Goal: Communication & Community: Ask a question

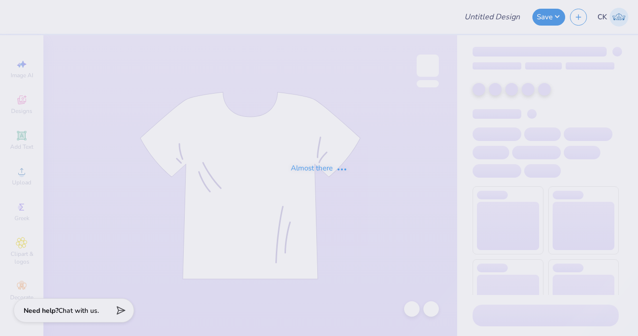
type input "Bar Crawl Fall tees option Navy tank"
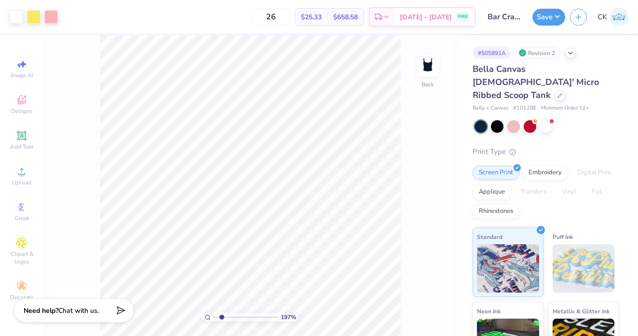
drag, startPoint x: 214, startPoint y: 314, endPoint x: 221, endPoint y: 313, distance: 6.8
type input "1.89"
click at [221, 313] on input "range" at bounding box center [245, 317] width 65 height 9
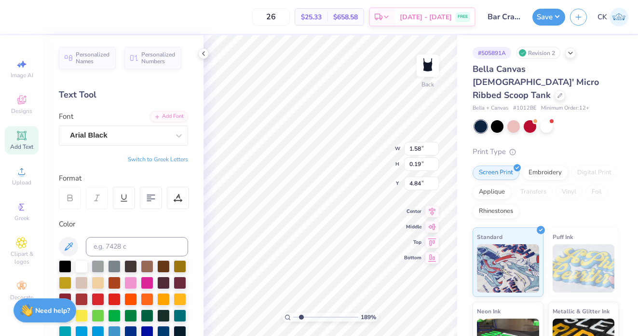
type input "5.10"
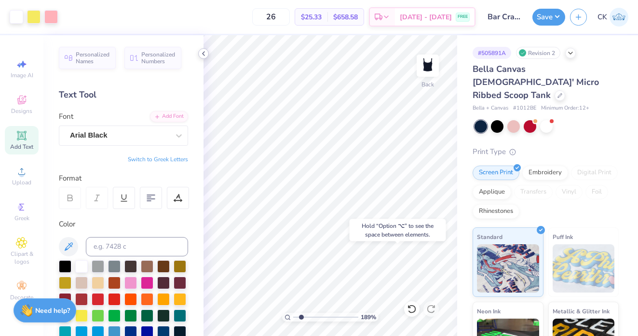
click at [206, 54] on icon at bounding box center [204, 54] width 8 height 8
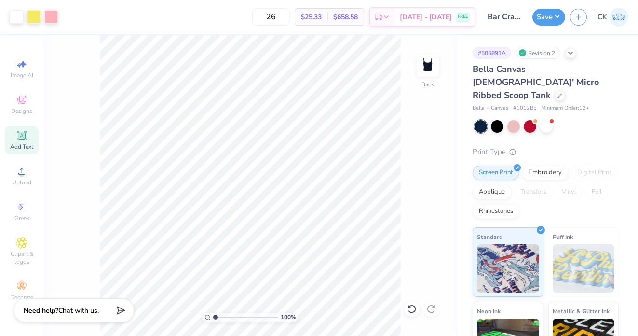
drag, startPoint x: 220, startPoint y: 316, endPoint x: 192, endPoint y: 316, distance: 28.5
type input "1"
click at [213, 316] on input "range" at bounding box center [245, 317] width 65 height 9
click at [548, 14] on button "Save" at bounding box center [548, 15] width 33 height 17
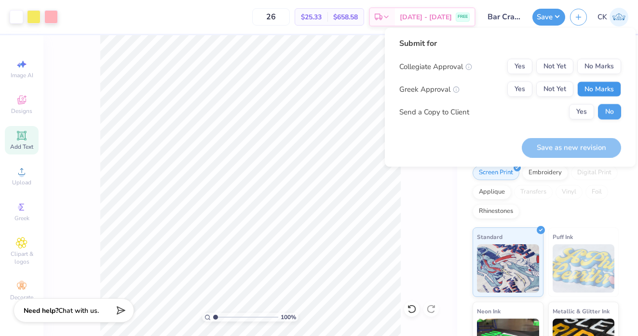
click at [598, 85] on button "No Marks" at bounding box center [599, 89] width 44 height 15
click at [598, 65] on button "No Marks" at bounding box center [599, 66] width 44 height 15
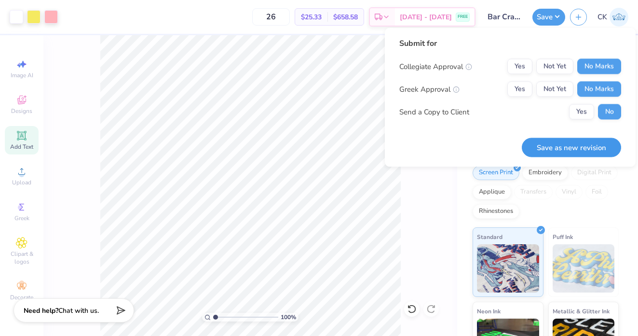
click at [574, 142] on button "Save as new revision" at bounding box center [571, 147] width 99 height 20
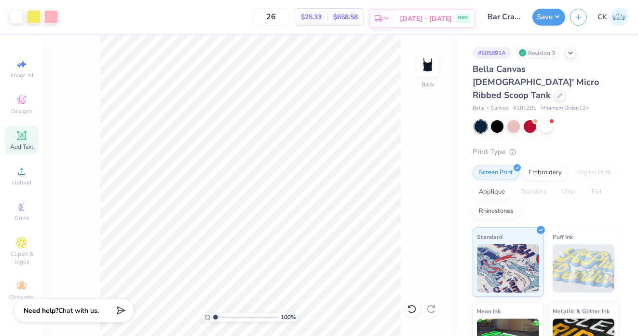
click at [422, 16] on span "[DATE] - [DATE]" at bounding box center [426, 19] width 52 height 10
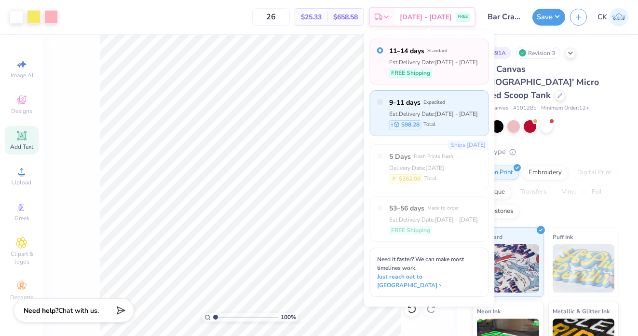
click at [446, 120] on div "$98.28 Total" at bounding box center [433, 124] width 89 height 9
radio input "false"
radio input "true"
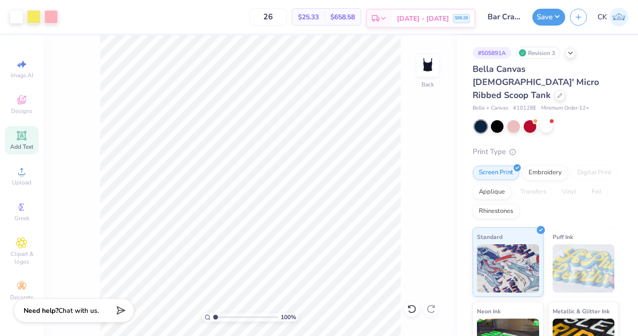
click at [421, 18] on span "[DATE] - [DATE]" at bounding box center [423, 19] width 52 height 10
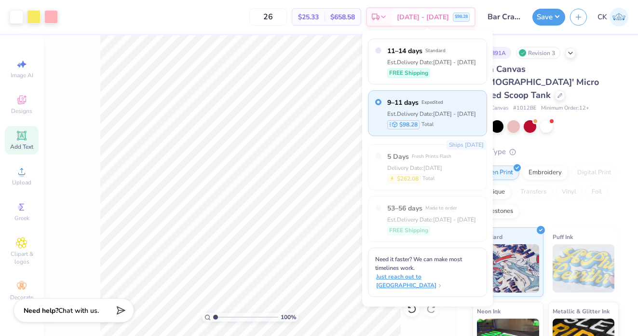
click at [449, 272] on span "Just reach out to [GEOGRAPHIC_DATA]" at bounding box center [428, 280] width 105 height 17
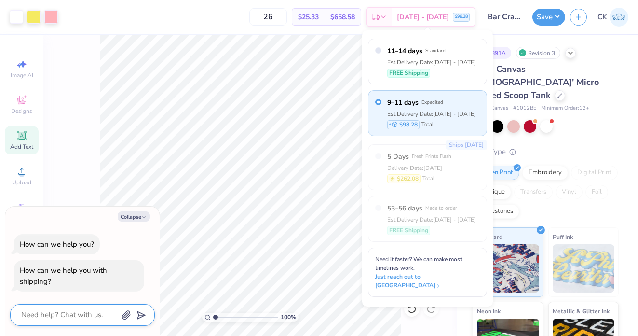
click at [68, 312] on textarea at bounding box center [69, 314] width 98 height 13
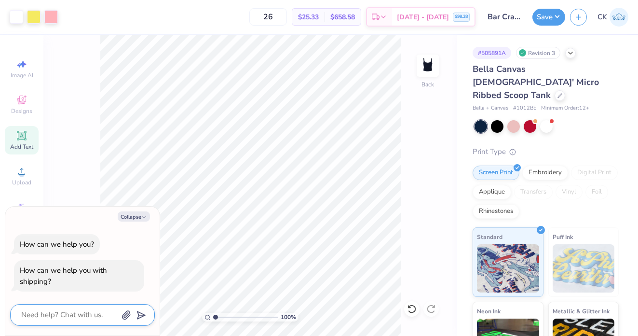
type textarea "m"
type textarea "x"
type textarea "my"
type textarea "x"
type textarea "my"
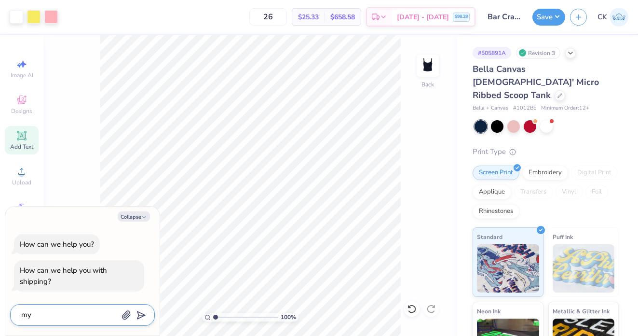
type textarea "x"
type textarea "my c"
type textarea "x"
type textarea "my cl"
type textarea "x"
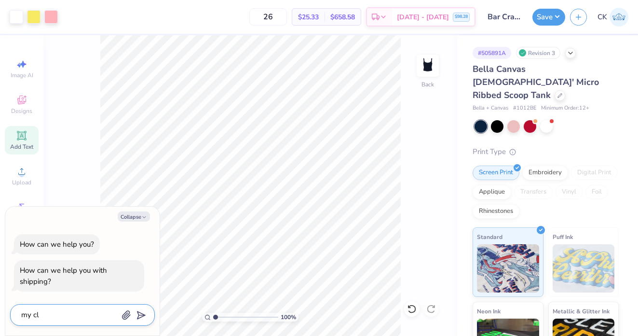
type textarea "my cli"
type textarea "x"
type textarea "my clie"
type textarea "x"
type textarea "my clien"
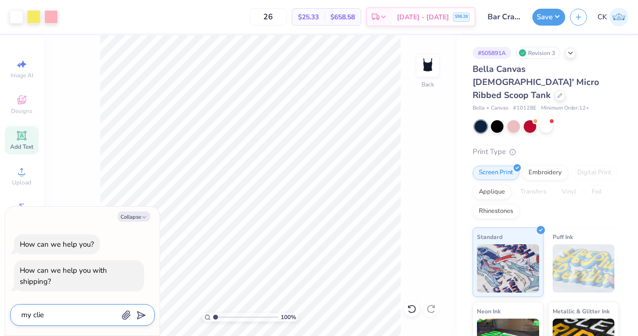
type textarea "x"
type textarea "my client"
type textarea "x"
type textarea "my client"
type textarea "x"
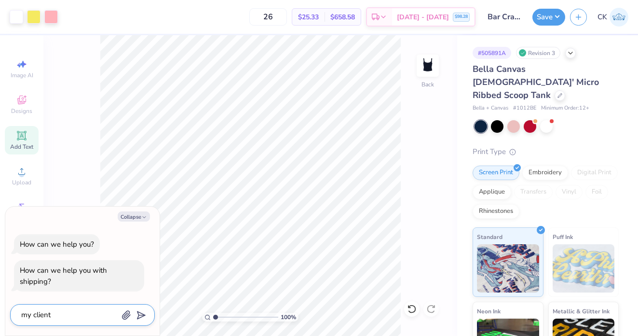
type textarea "my client n"
type textarea "x"
type textarea "my client ne"
type textarea "x"
type textarea "my client nee"
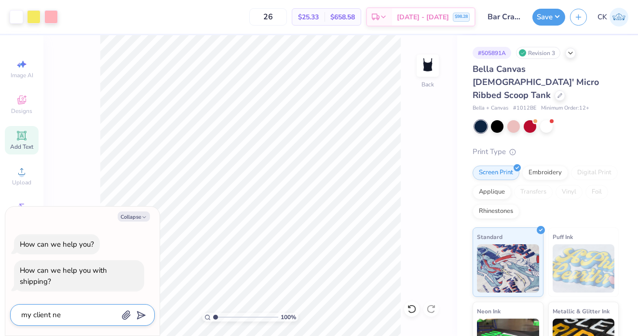
type textarea "x"
type textarea "my client need"
type textarea "x"
type textarea "my client needs"
type textarea "x"
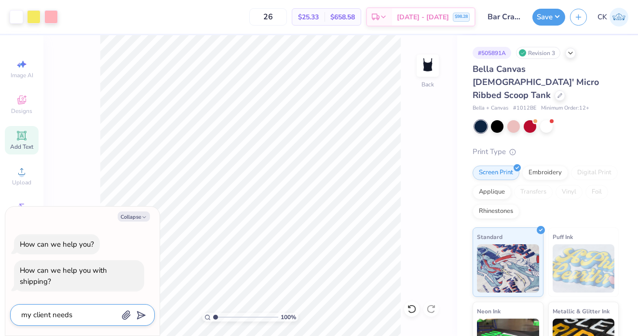
type textarea "my client needs"
type textarea "x"
type textarea "my client needs t"
type textarea "x"
type textarea "my client needs th"
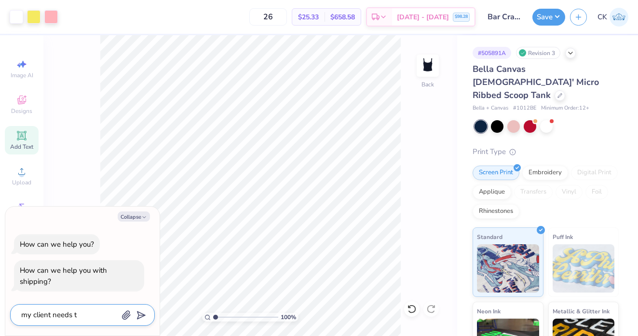
type textarea "x"
type textarea "my client needs thi"
type textarea "x"
type textarea "my client needs this"
type textarea "x"
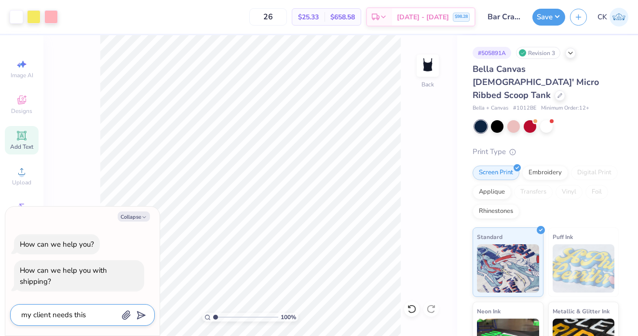
type textarea "my client needs this"
type textarea "x"
type textarea "my client needs this o"
type textarea "x"
type textarea "my client needs this on"
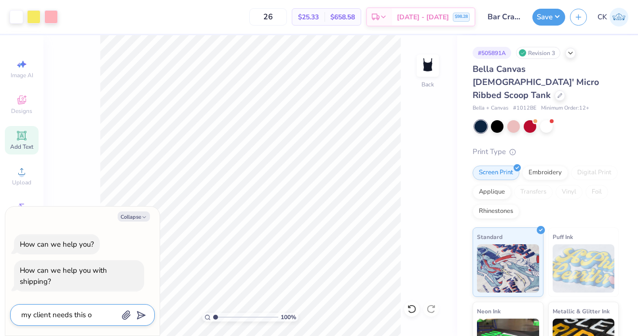
type textarea "x"
type textarea "my client needs this on"
type textarea "x"
type textarea "my client needs this on th"
type textarea "x"
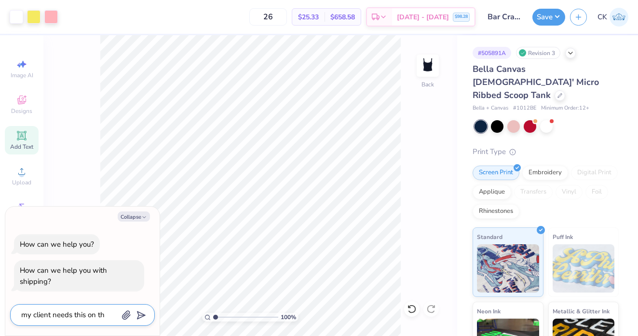
type textarea "my client needs this on the"
type textarea "x"
type textarea "my client needs this on the"
type textarea "x"
type textarea "my client needs this on the"
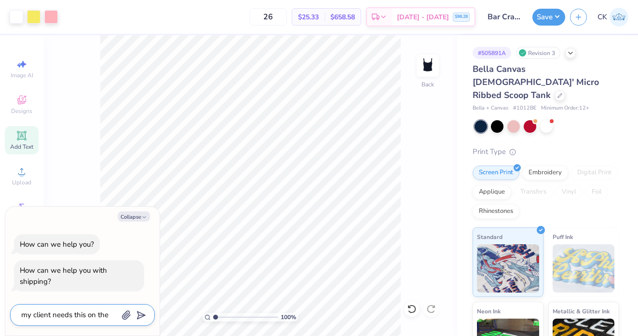
type textarea "x"
type textarea "my client needs this on th"
type textarea "x"
type textarea "my client needs this on t"
type textarea "x"
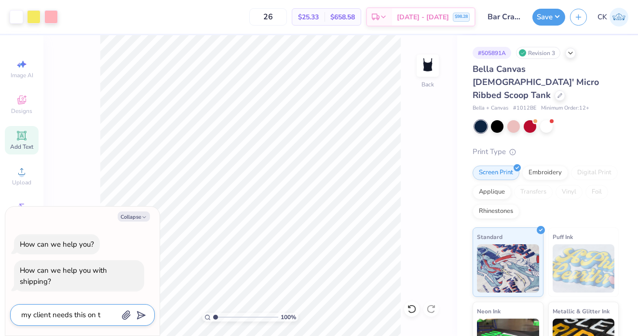
type textarea "my client needs this on"
type textarea "x"
type textarea "my client needs this on"
type textarea "x"
type textarea "my client needs this o"
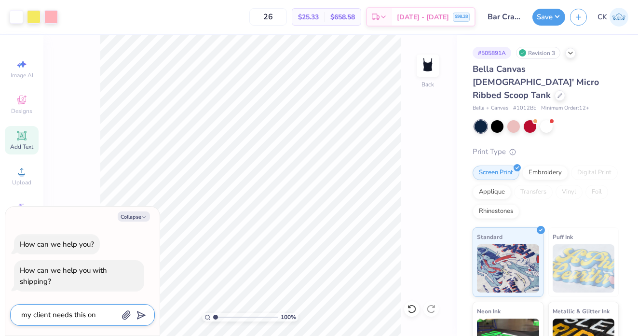
type textarea "x"
type textarea "my client needs this"
type textarea "x"
type textarea "my client needs this f"
type textarea "x"
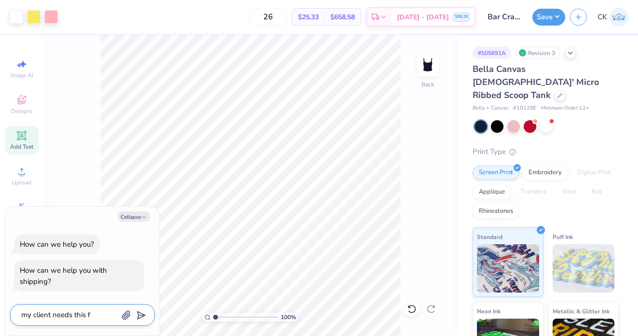
type textarea "my client needs this fo"
type textarea "x"
type textarea "my client needs this for"
type textarea "x"
type textarea "my client needs this for"
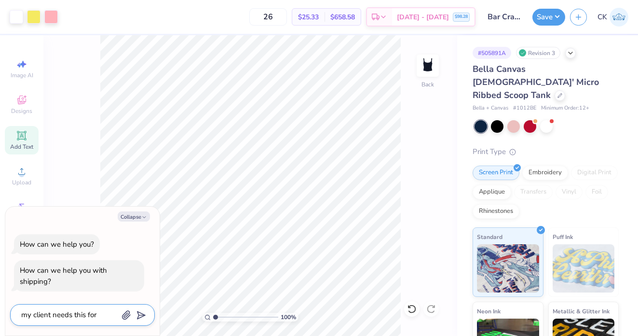
type textarea "x"
type textarea "my client needs this for a"
type textarea "x"
type textarea "my client needs this for an"
type textarea "x"
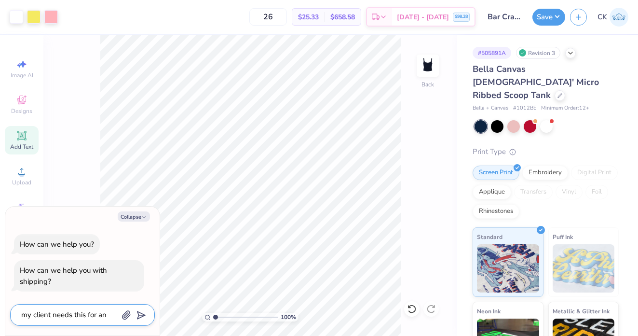
type textarea "my client needs this for an"
type textarea "x"
type textarea "my client needs this for an e"
type textarea "x"
type textarea "my client needs this for an ec"
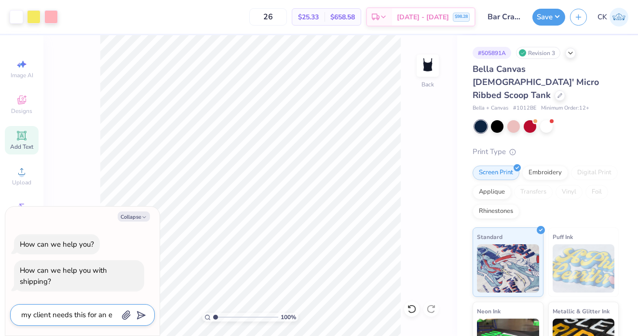
type textarea "x"
type textarea "my client needs this for an ece"
type textarea "x"
type textarea "my client needs this for an ecen"
type textarea "x"
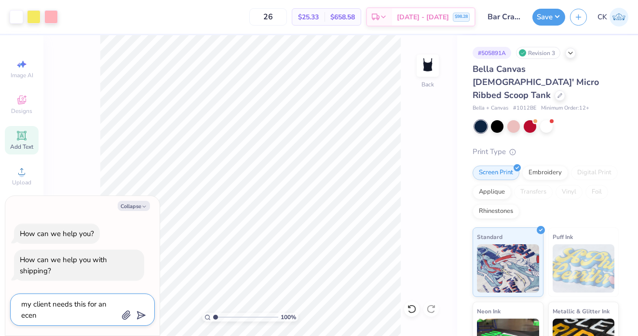
type textarea "my client needs this for an ecent"
type textarea "x"
type textarea "my client needs this for an ecent"
type textarea "x"
type textarea "my client needs this for an ecent"
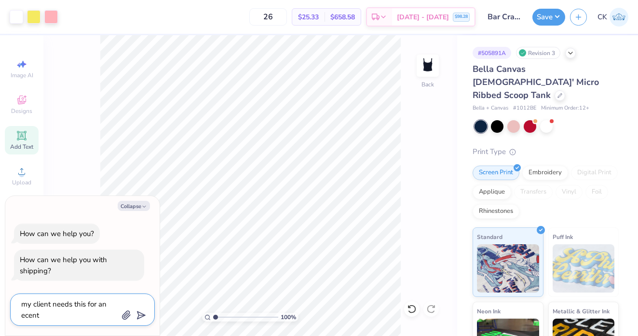
type textarea "x"
type textarea "my client needs this for an ecen"
type textarea "x"
type textarea "my client needs this for an ece"
type textarea "x"
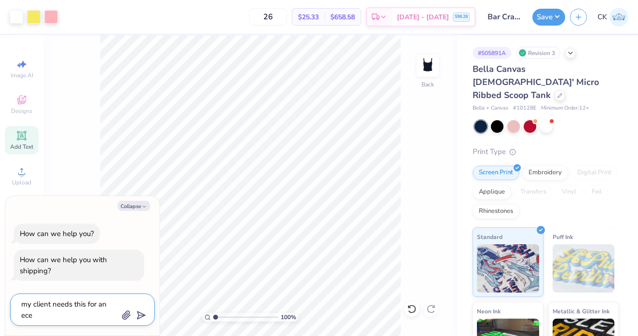
type textarea "my client needs this for an ec"
type textarea "x"
type textarea "my client needs this for an e"
type textarea "x"
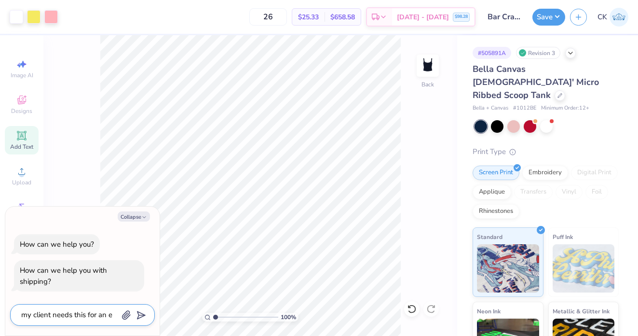
type textarea "my client needs this for an ev"
type textarea "x"
type textarea "my client needs this for an eve"
type textarea "x"
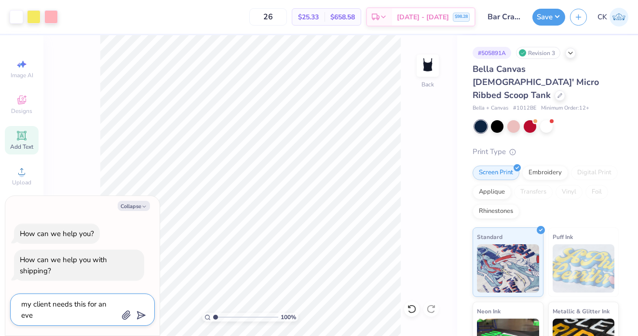
type textarea "my client needs this for an evet"
type textarea "x"
type textarea "my client needs this for an eve"
type textarea "x"
type textarea "my client needs this for an even"
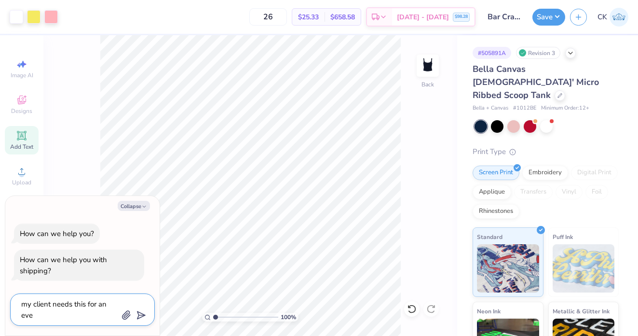
type textarea "x"
type textarea "my client needs this for an event"
type textarea "x"
type textarea "my client needs this for an event"
type textarea "x"
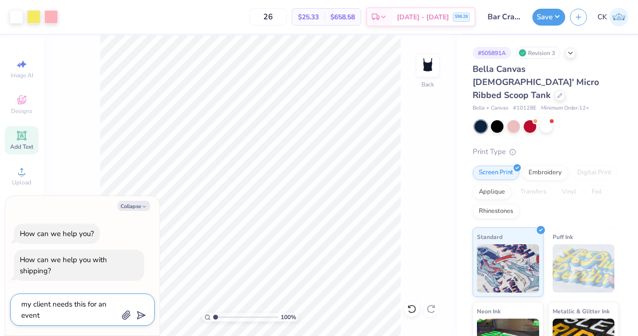
type textarea "my client needs this for an event o"
type textarea "x"
type textarea "my client needs this for an event of"
type textarea "x"
type textarea "my client needs this for an event of"
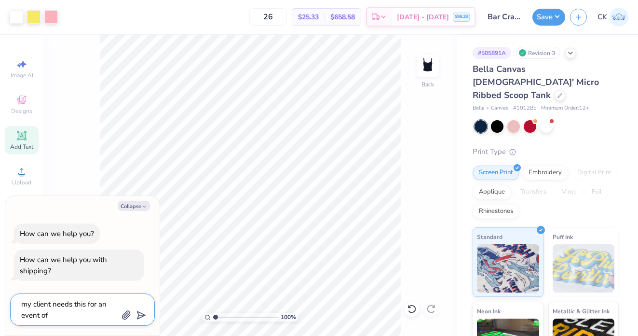
type textarea "x"
type textarea "my client needs this for an event of"
type textarea "x"
type textarea "my client needs this for an event o"
type textarea "x"
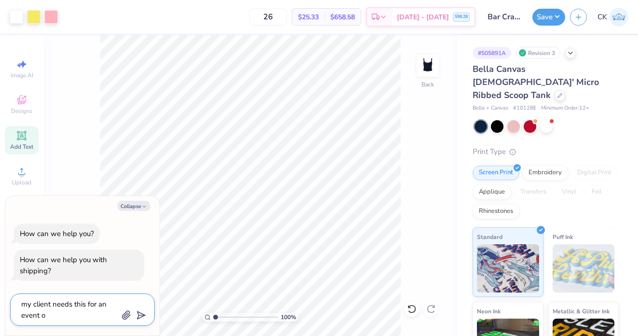
type textarea "my client needs this for an event on"
type textarea "x"
type textarea "my client needs this for an event on"
type textarea "x"
type textarea "my client needs this for an event on t"
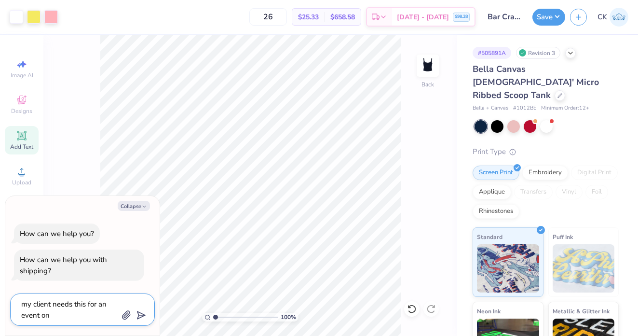
type textarea "x"
type textarea "my client needs this for an event on th"
type textarea "x"
type textarea "my client needs this for an event on the"
type textarea "x"
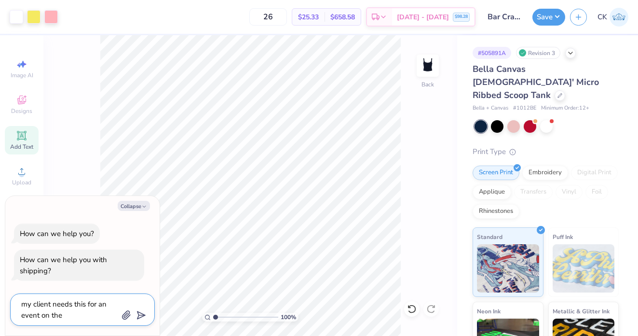
type textarea "my client needs this for an event on the"
type textarea "x"
type textarea "my client needs this for an event on the 2"
type textarea "x"
type textarea "my client needs this for an event on the 21"
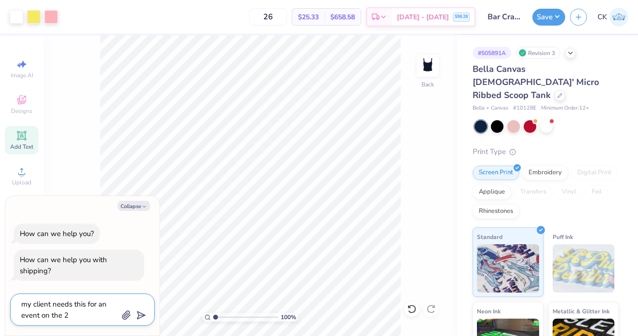
type textarea "x"
type textarea "my client needs this for an event on the 21s"
type textarea "x"
type textarea "my client needs this for an event on the 21st"
type textarea "x"
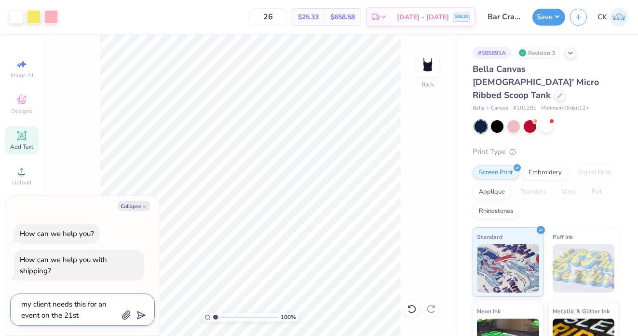
type textarea "my client needs this for an event on the 21st"
type textarea "x"
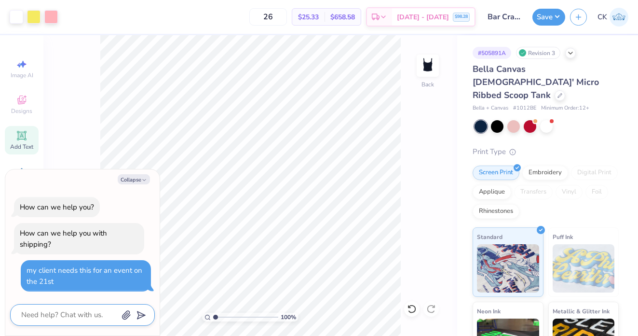
click at [78, 312] on textarea at bounding box center [69, 314] width 98 height 13
click at [129, 178] on button "Collapse" at bounding box center [134, 179] width 32 height 10
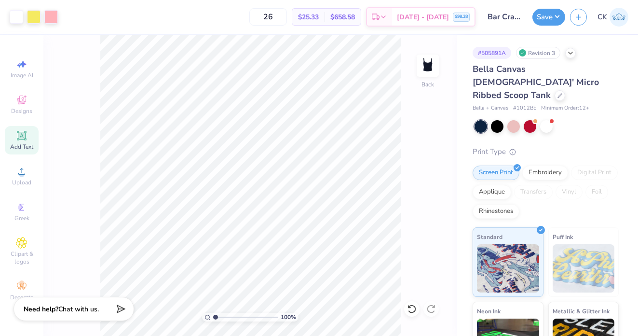
click at [82, 306] on span "Chat with us." at bounding box center [78, 308] width 41 height 9
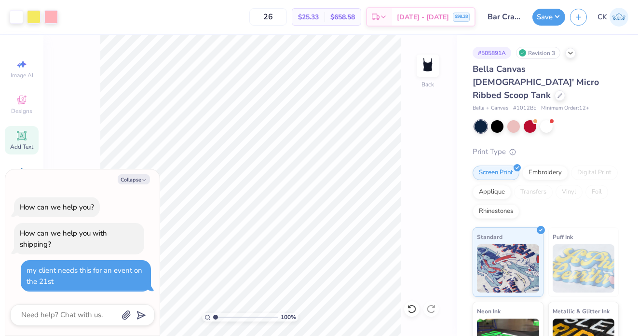
type textarea "x"
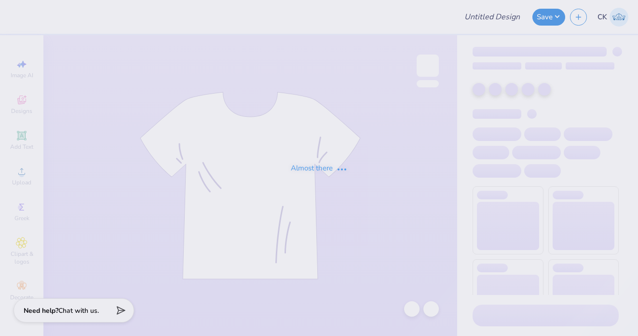
type input "Bar Crawl Fall tees option Navy tank"
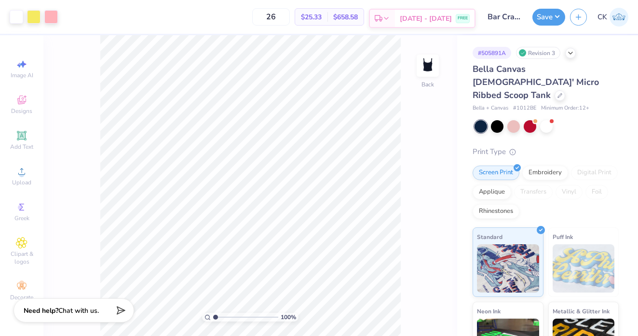
click at [395, 13] on div "Est. Delivery" at bounding box center [382, 18] width 25 height 17
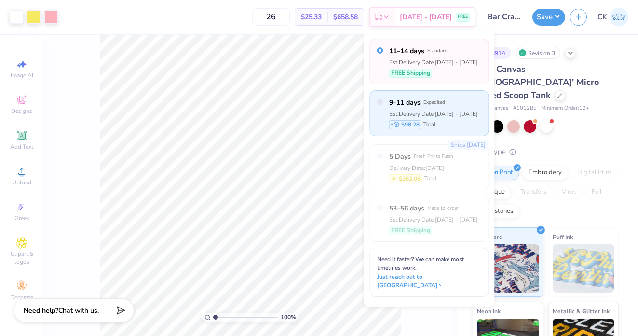
click at [449, 125] on div "$98.28 Total" at bounding box center [433, 124] width 89 height 9
radio input "false"
radio input "true"
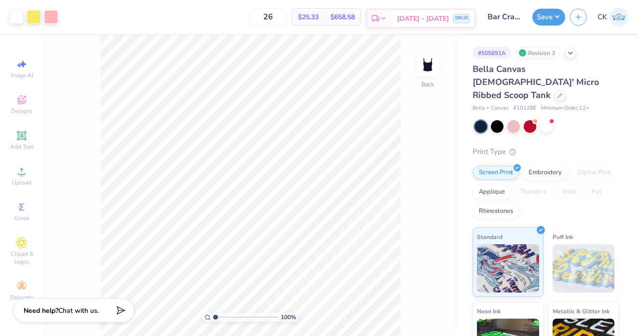
click at [410, 11] on div "[DATE] - [DATE] $98.28" at bounding box center [433, 18] width 82 height 17
